Goal: Find specific page/section: Find specific page/section

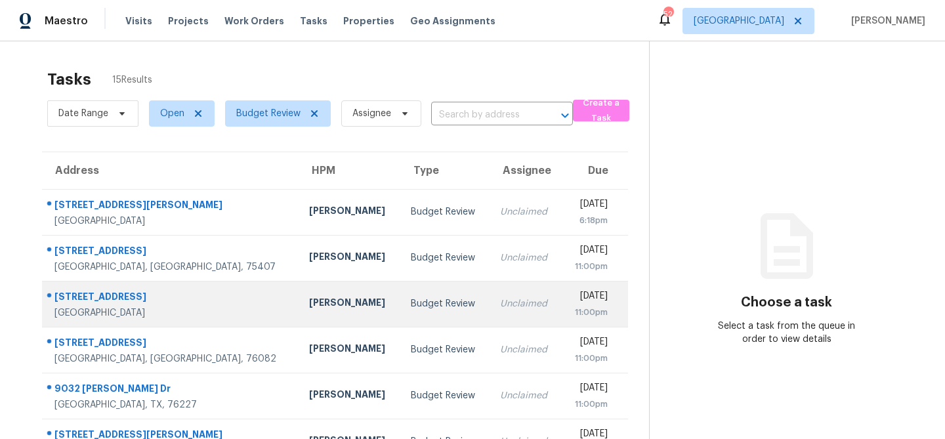
scroll to position [244, 0]
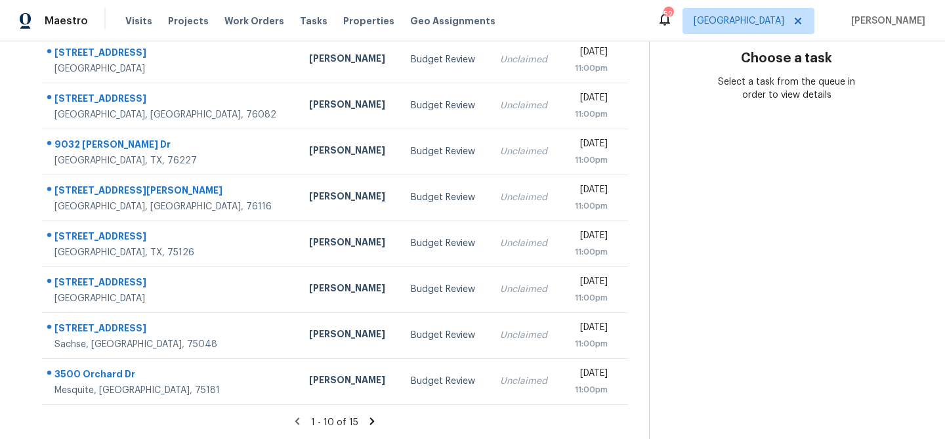
click at [370, 420] on icon at bounding box center [372, 422] width 12 height 12
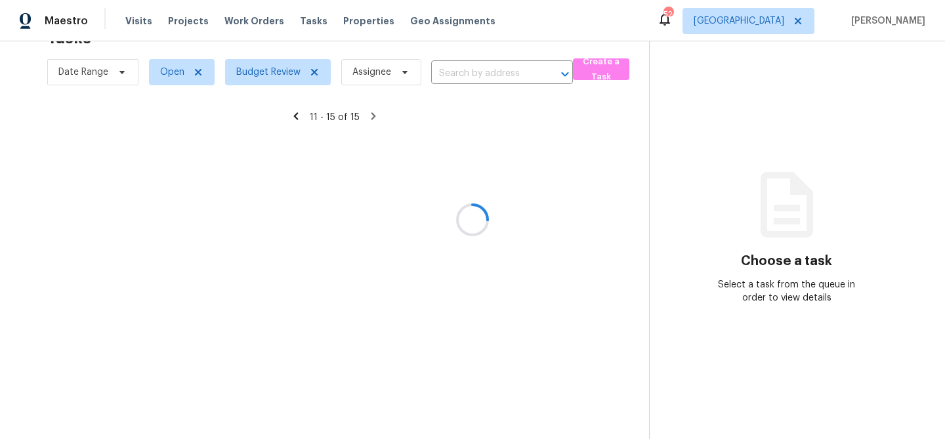
scroll to position [41, 0]
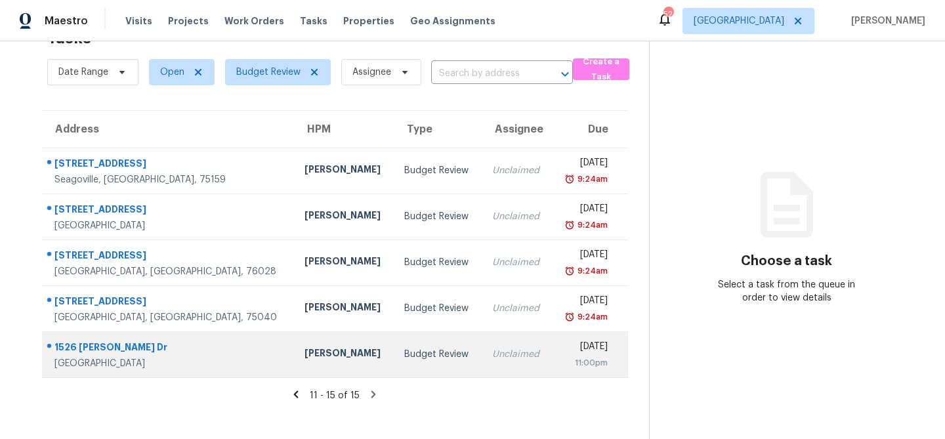
click at [404, 355] on div "Budget Review" at bounding box center [437, 354] width 67 height 13
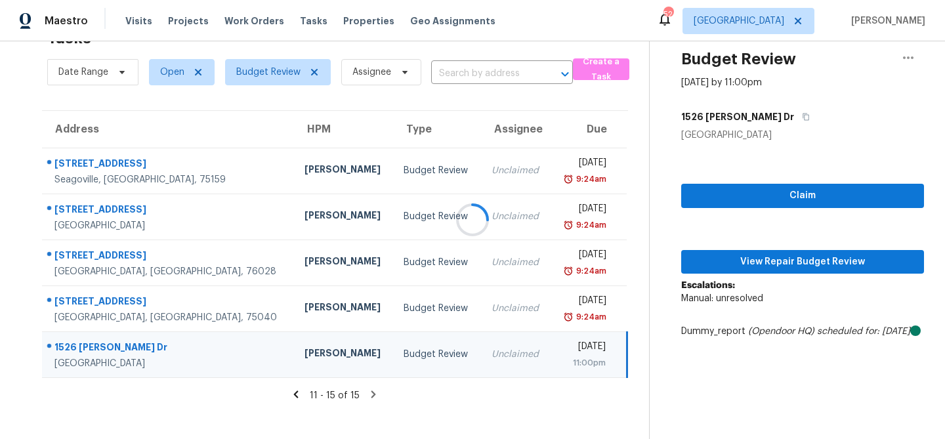
scroll to position [49, 0]
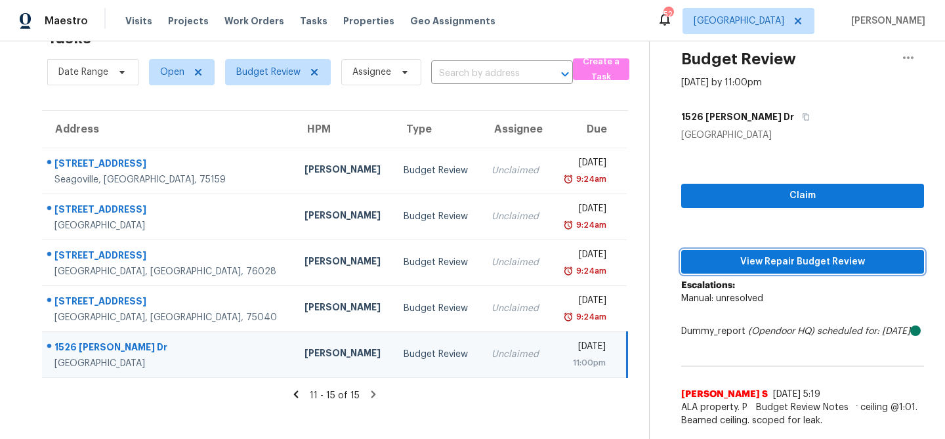
click at [769, 257] on span "View Repair Budget Review" at bounding box center [803, 262] width 222 height 16
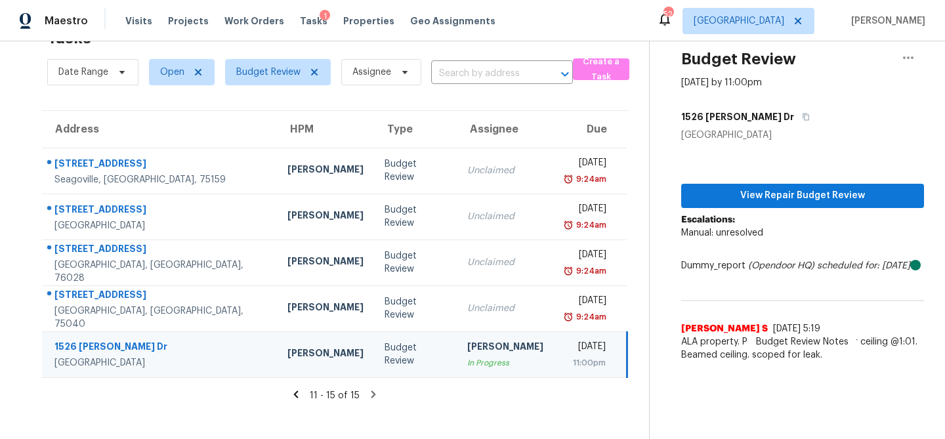
scroll to position [41, 0]
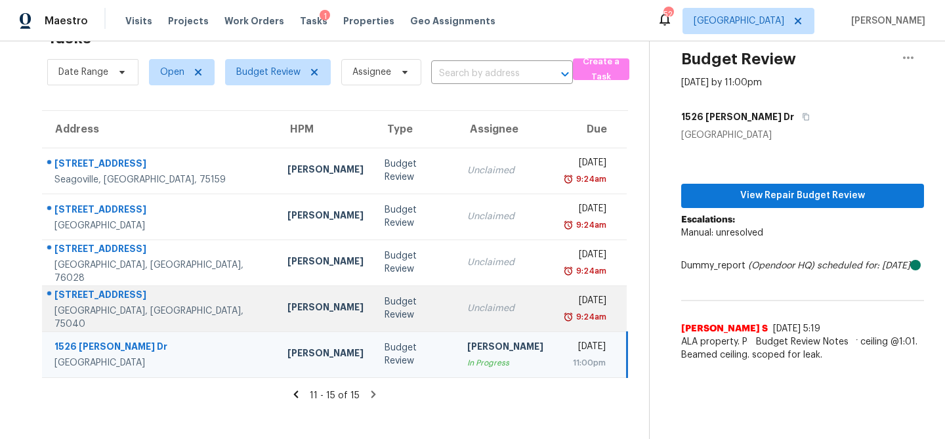
click at [385, 303] on div "Budget Review" at bounding box center [416, 308] width 62 height 26
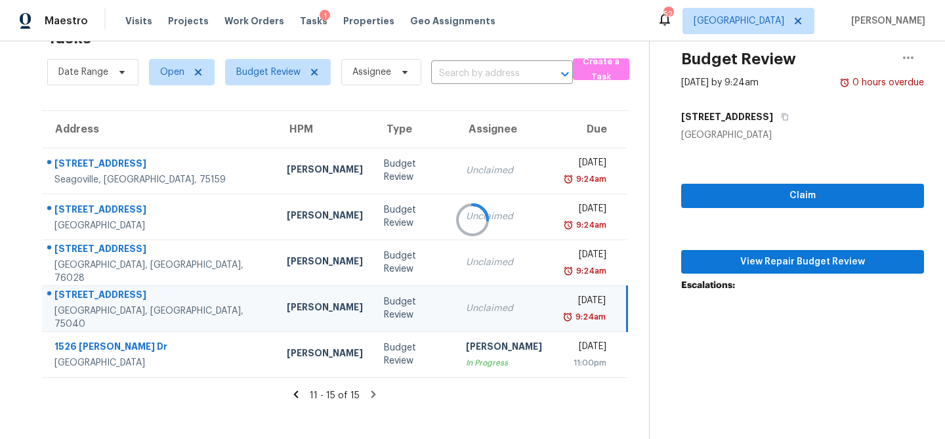
scroll to position [49, 0]
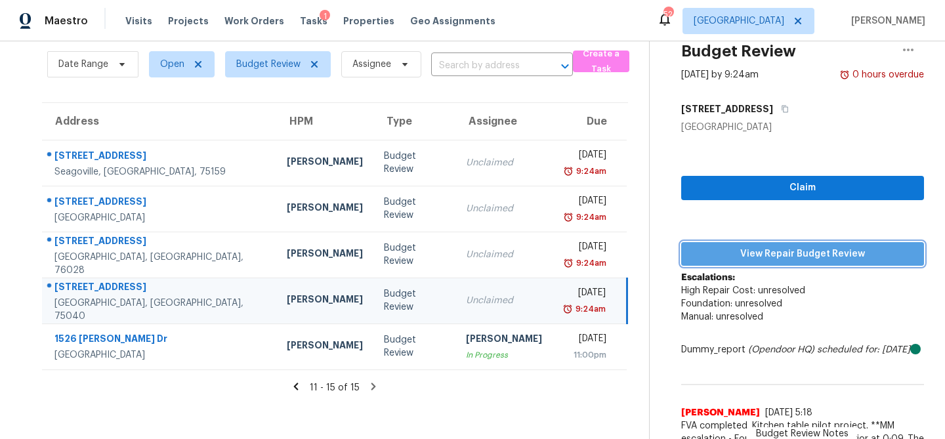
click at [776, 260] on span "View Repair Budget Review" at bounding box center [803, 254] width 222 height 16
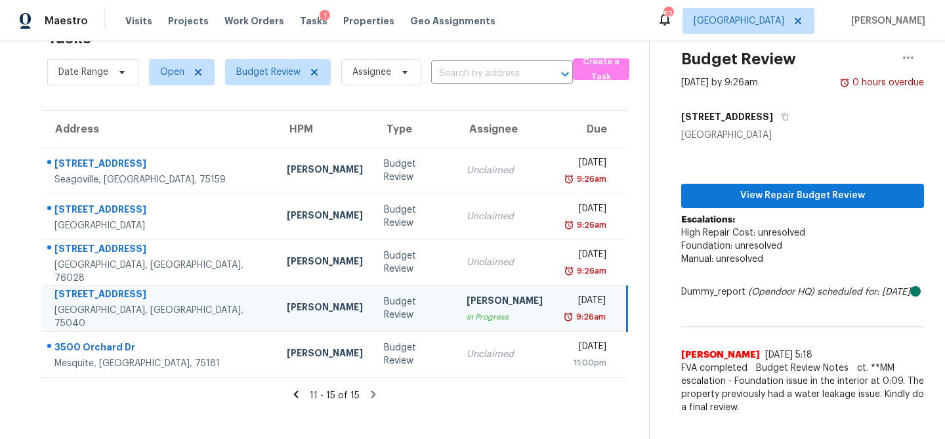
scroll to position [41, 0]
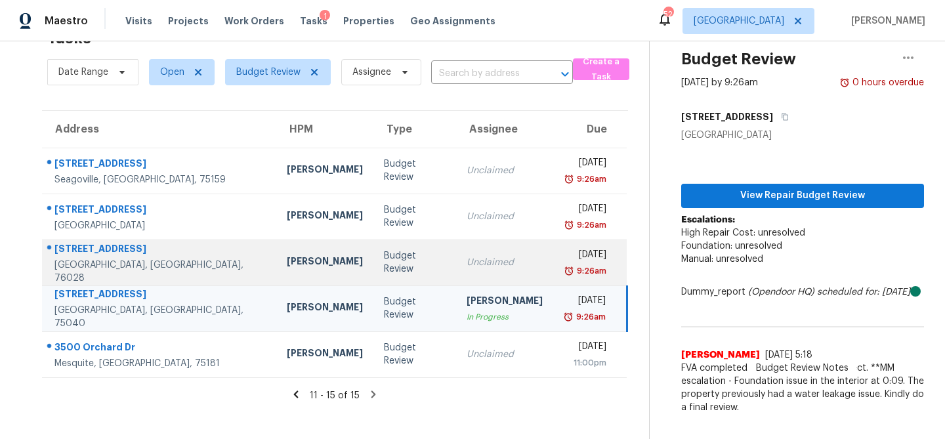
click at [384, 263] on div "Budget Review" at bounding box center [415, 262] width 62 height 26
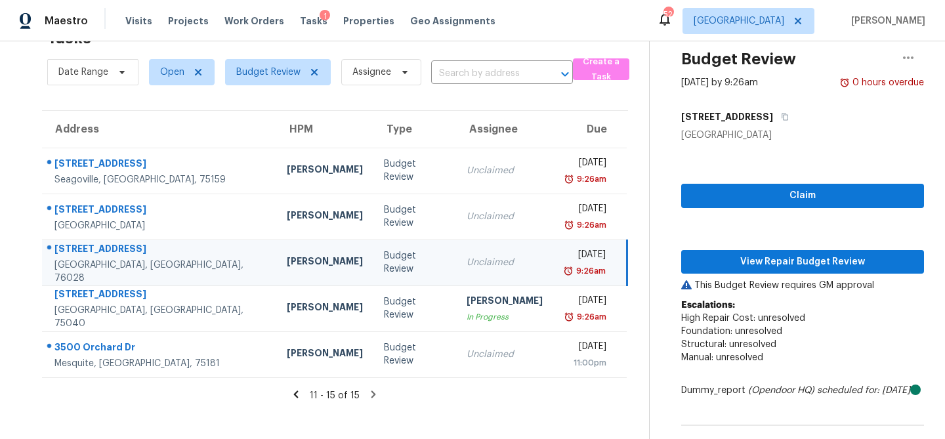
scroll to position [49, 0]
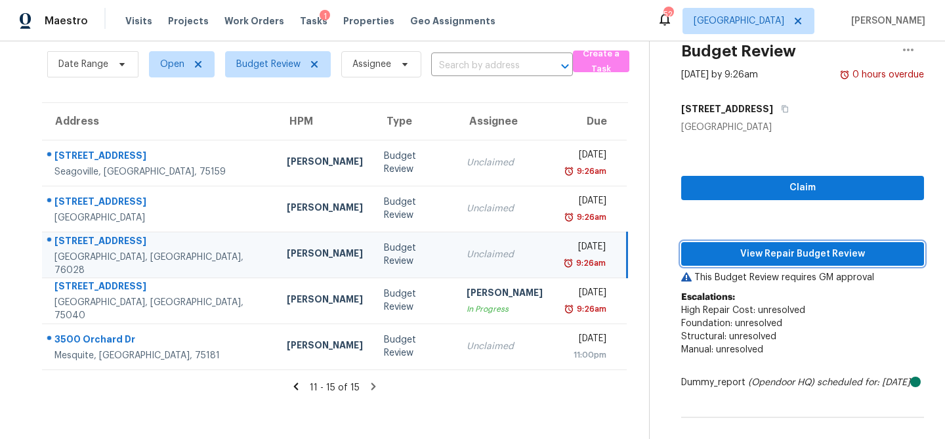
click at [803, 254] on span "View Repair Budget Review" at bounding box center [803, 254] width 222 height 16
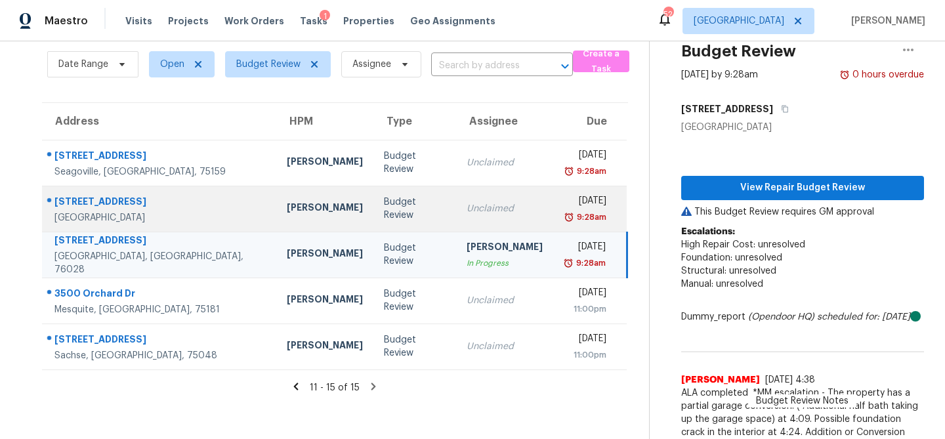
click at [467, 202] on div "Unclaimed" at bounding box center [505, 208] width 76 height 13
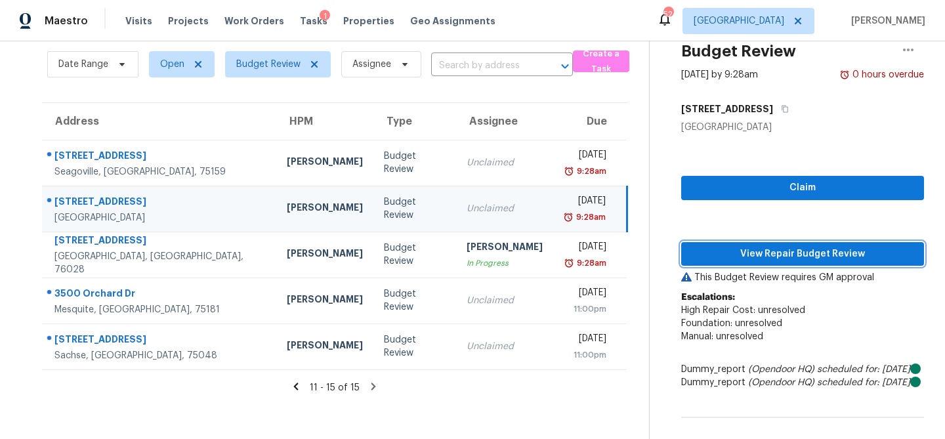
click at [776, 244] on button "View Repair Budget Review" at bounding box center [803, 254] width 243 height 24
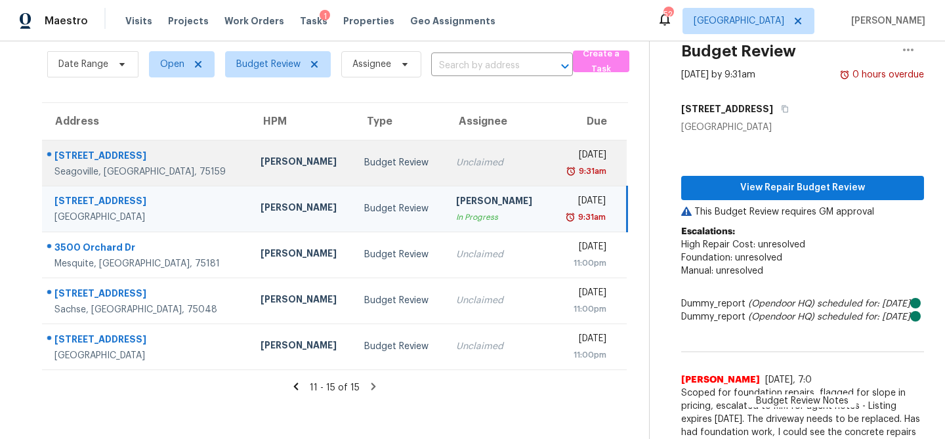
click at [463, 173] on td "Unclaimed" at bounding box center [498, 163] width 104 height 46
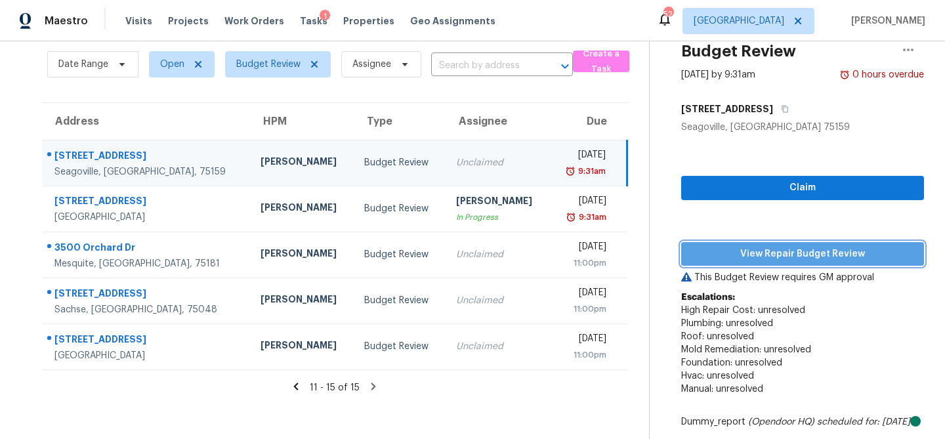
click at [708, 252] on span "View Repair Budget Review" at bounding box center [803, 254] width 222 height 16
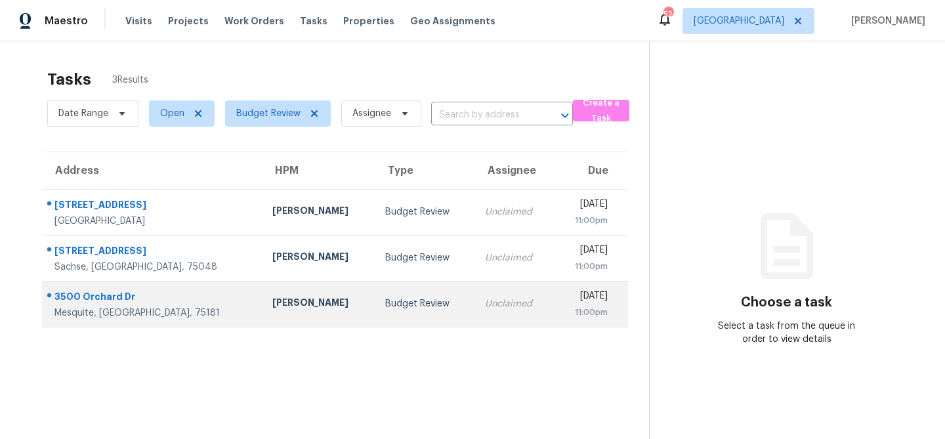
click at [375, 313] on td "Budget Review" at bounding box center [425, 304] width 100 height 46
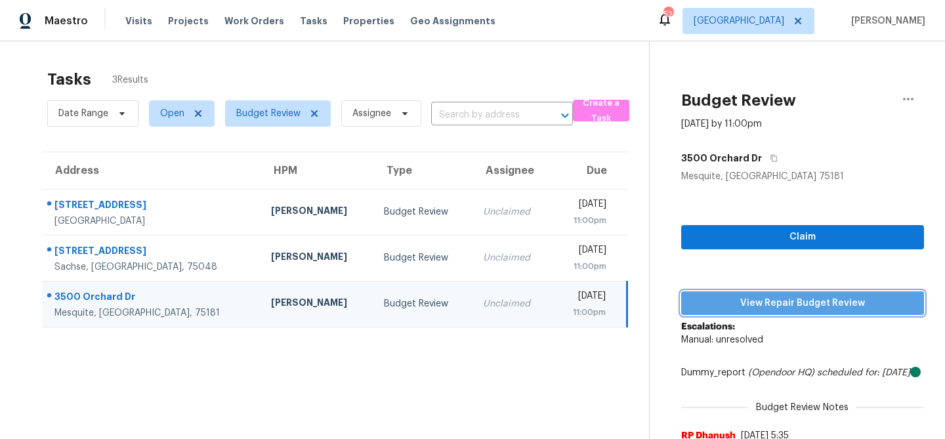
click at [754, 295] on span "View Repair Budget Review" at bounding box center [803, 303] width 222 height 16
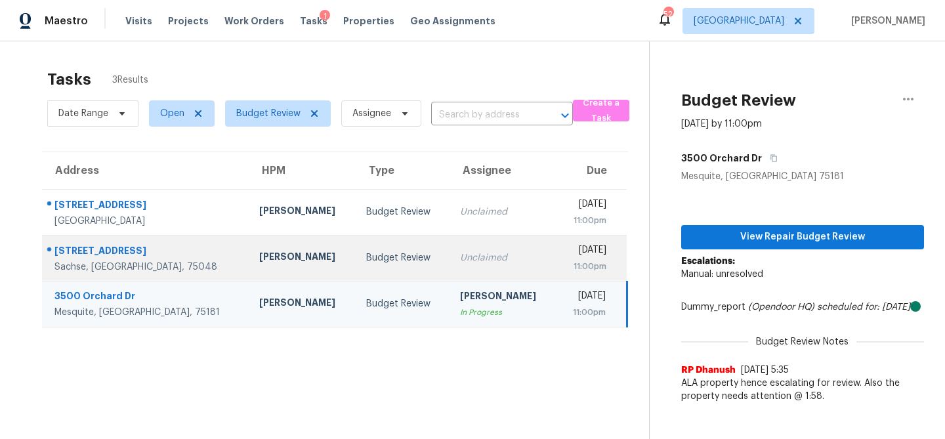
click at [366, 260] on div "Budget Review" at bounding box center [402, 257] width 73 height 13
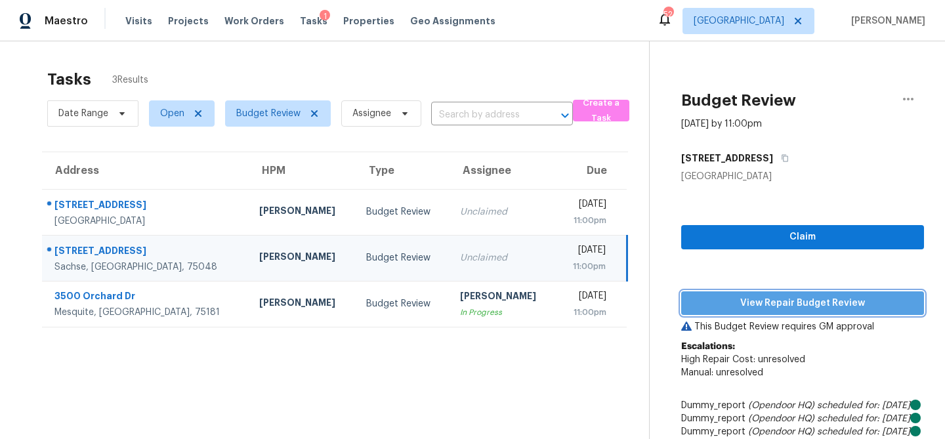
click at [762, 301] on span "View Repair Budget Review" at bounding box center [803, 303] width 222 height 16
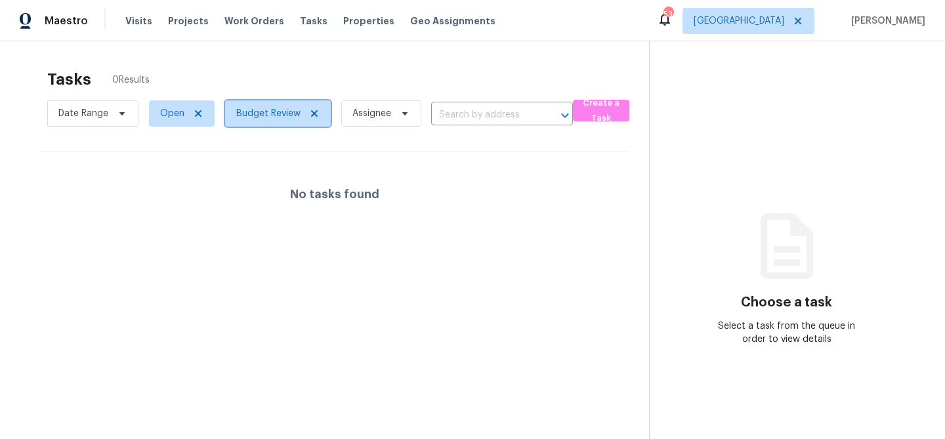
click at [316, 114] on icon at bounding box center [314, 113] width 11 height 11
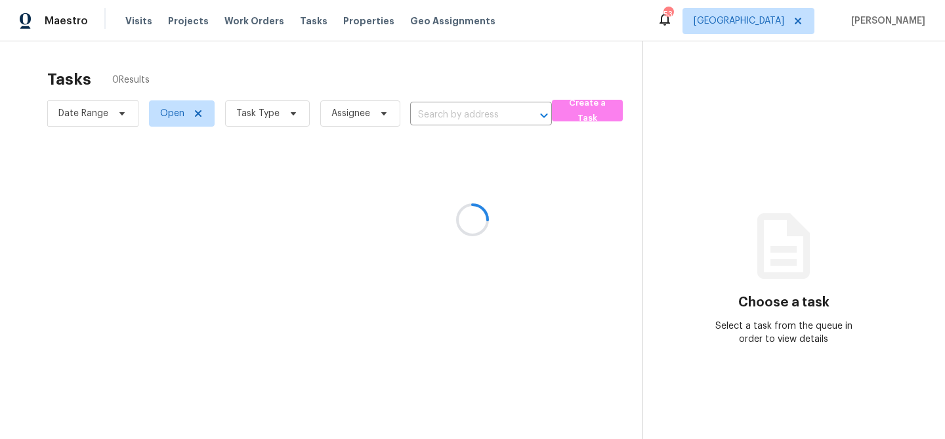
click at [290, 114] on div at bounding box center [472, 219] width 945 height 439
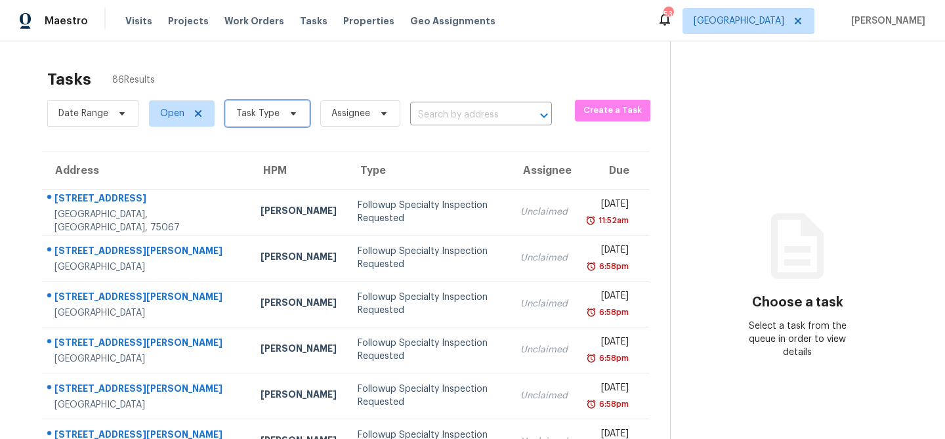
click at [291, 115] on icon at bounding box center [293, 113] width 5 height 3
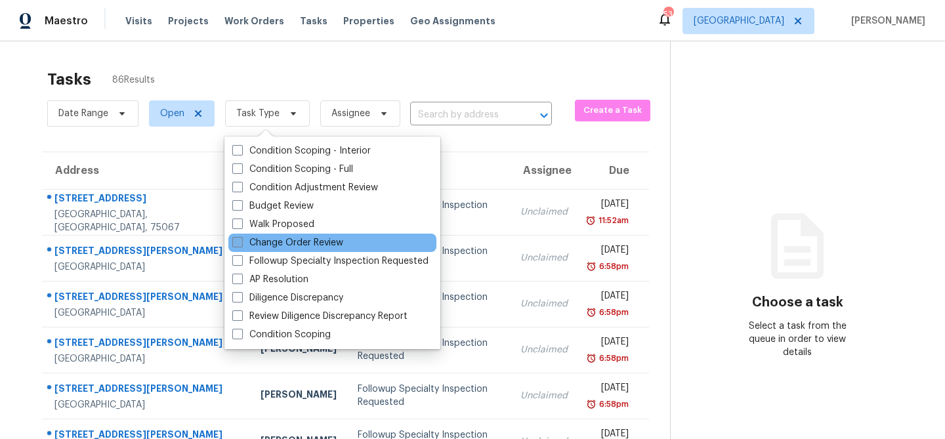
click at [280, 244] on label "Change Order Review" at bounding box center [287, 242] width 111 height 13
click at [241, 244] on input "Change Order Review" at bounding box center [236, 240] width 9 height 9
checkbox input "true"
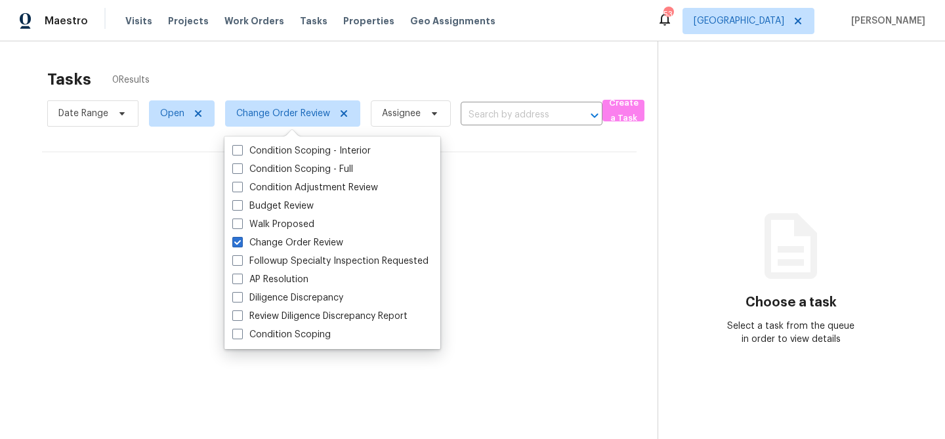
click at [318, 79] on div "Tasks 0 Results" at bounding box center [352, 79] width 611 height 34
